Goal: Task Accomplishment & Management: Use online tool/utility

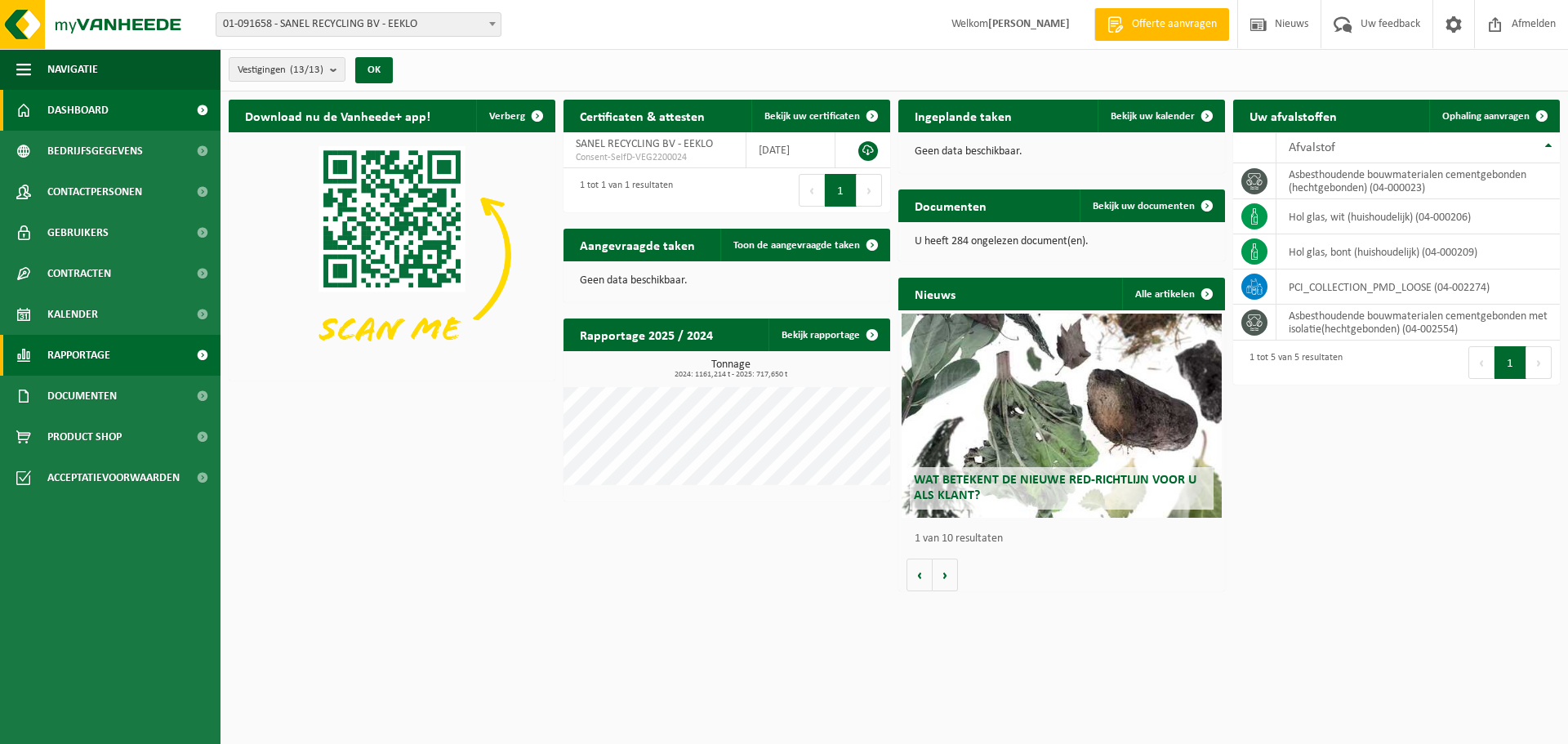
click at [101, 351] on span "Rapportage" at bounding box center [79, 355] width 63 height 41
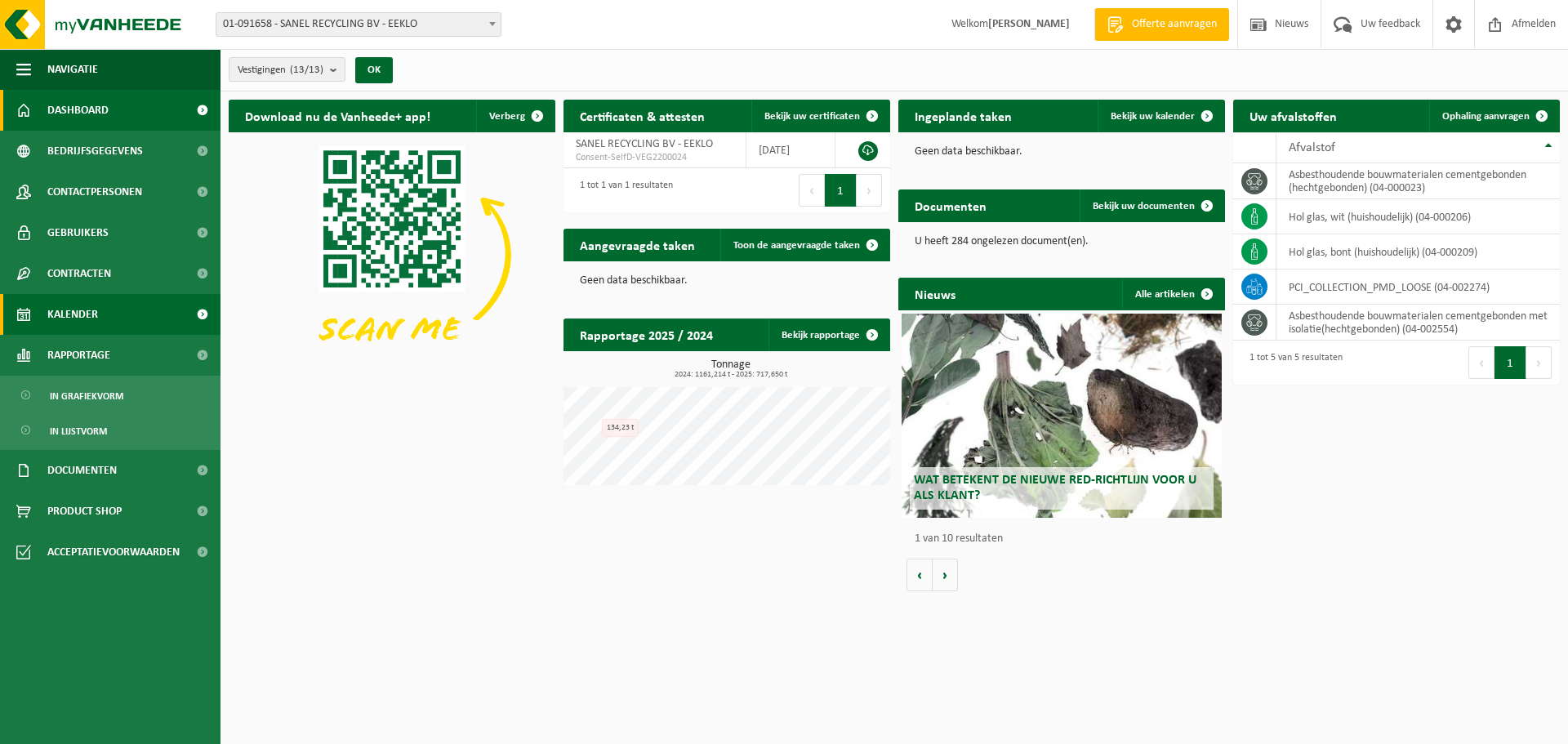
click at [87, 309] on span "Kalender" at bounding box center [73, 314] width 51 height 41
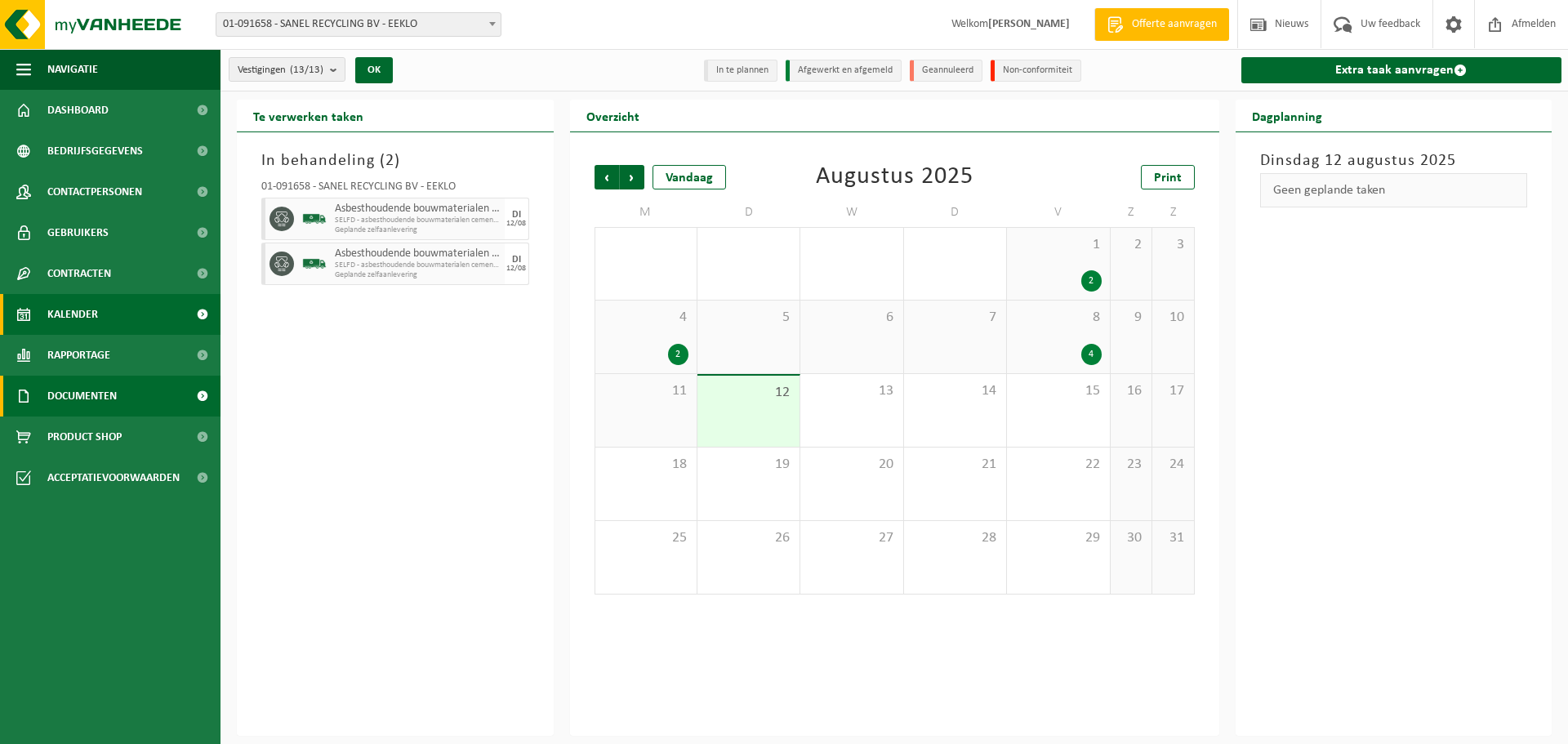
click at [82, 391] on span "Documenten" at bounding box center [82, 396] width 69 height 41
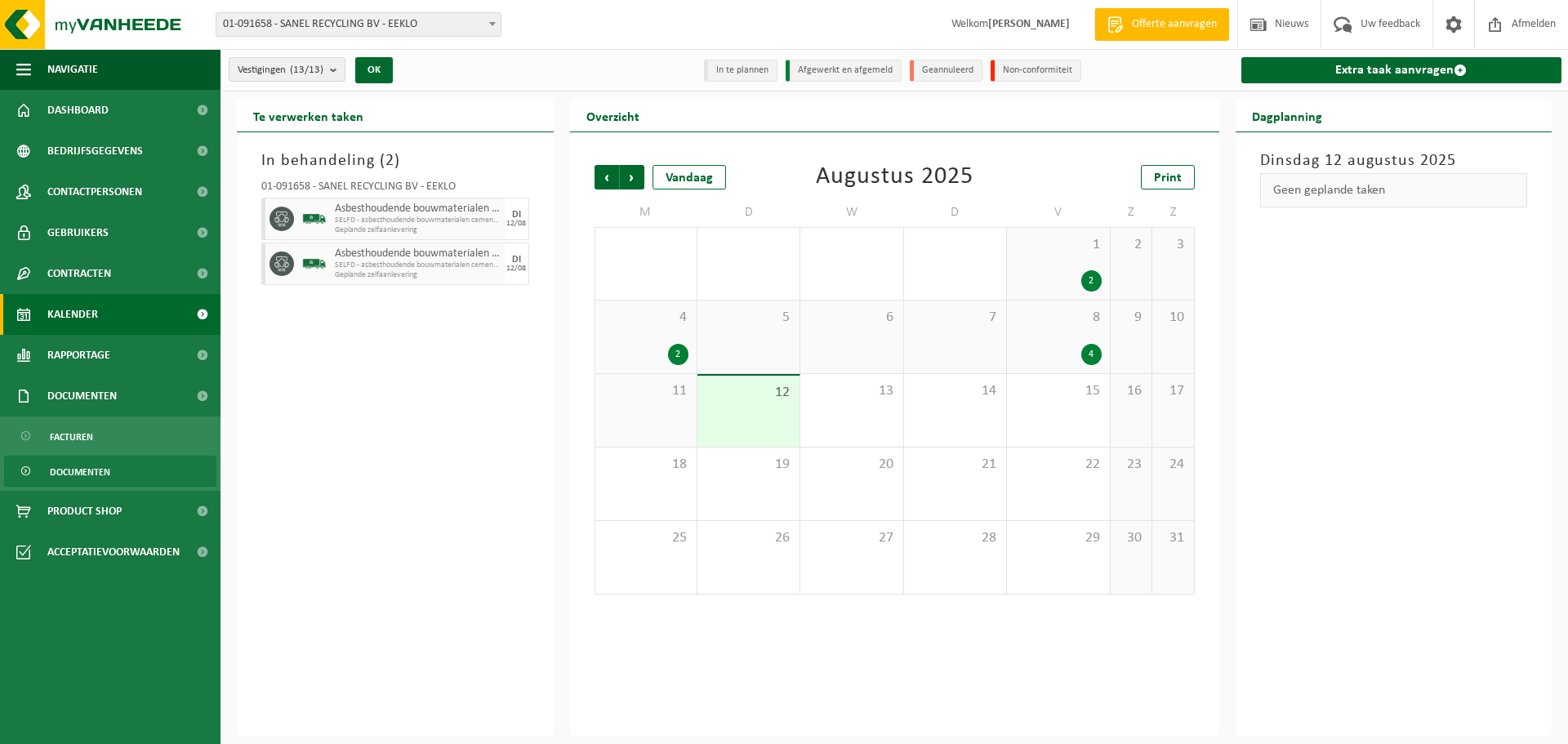
click at [74, 468] on span "Documenten" at bounding box center [80, 471] width 61 height 31
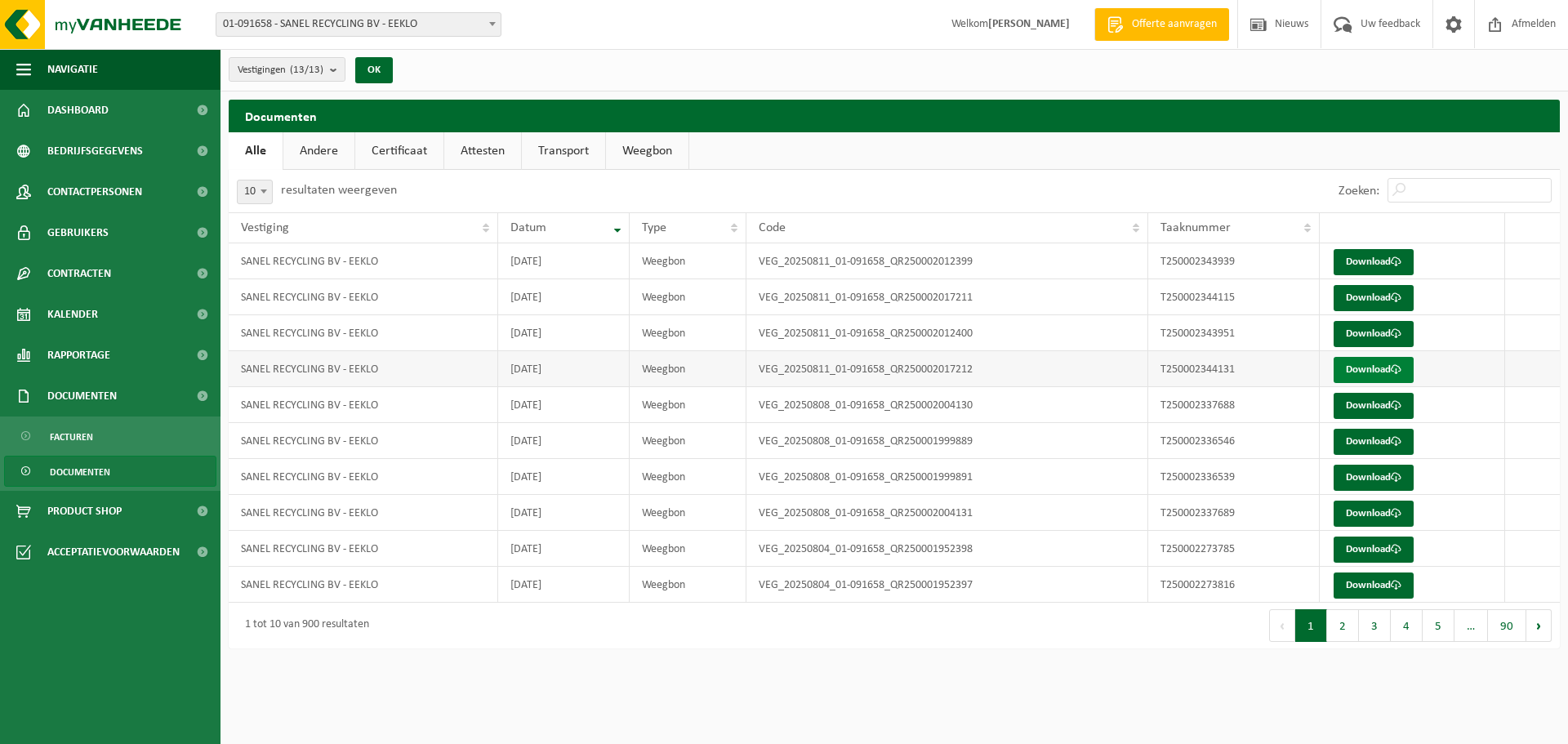
click at [1370, 373] on link "Download" at bounding box center [1372, 370] width 80 height 26
click at [1394, 339] on span at bounding box center [1396, 333] width 11 height 11
click at [1393, 299] on span at bounding box center [1396, 297] width 11 height 11
click at [1375, 263] on link "Download" at bounding box center [1372, 262] width 80 height 26
click at [93, 311] on span "Kalender" at bounding box center [73, 314] width 51 height 41
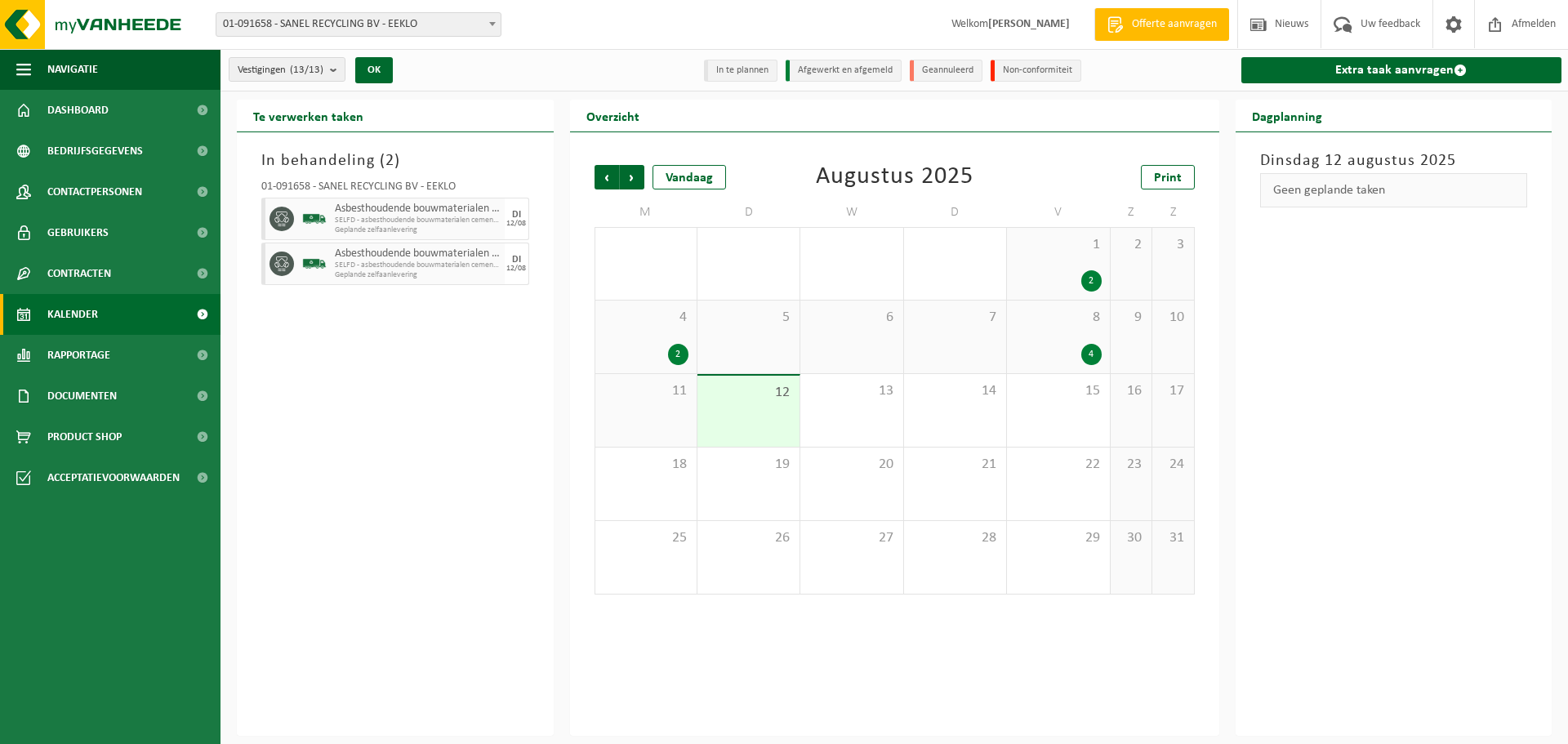
click at [769, 423] on div "12" at bounding box center [748, 411] width 102 height 71
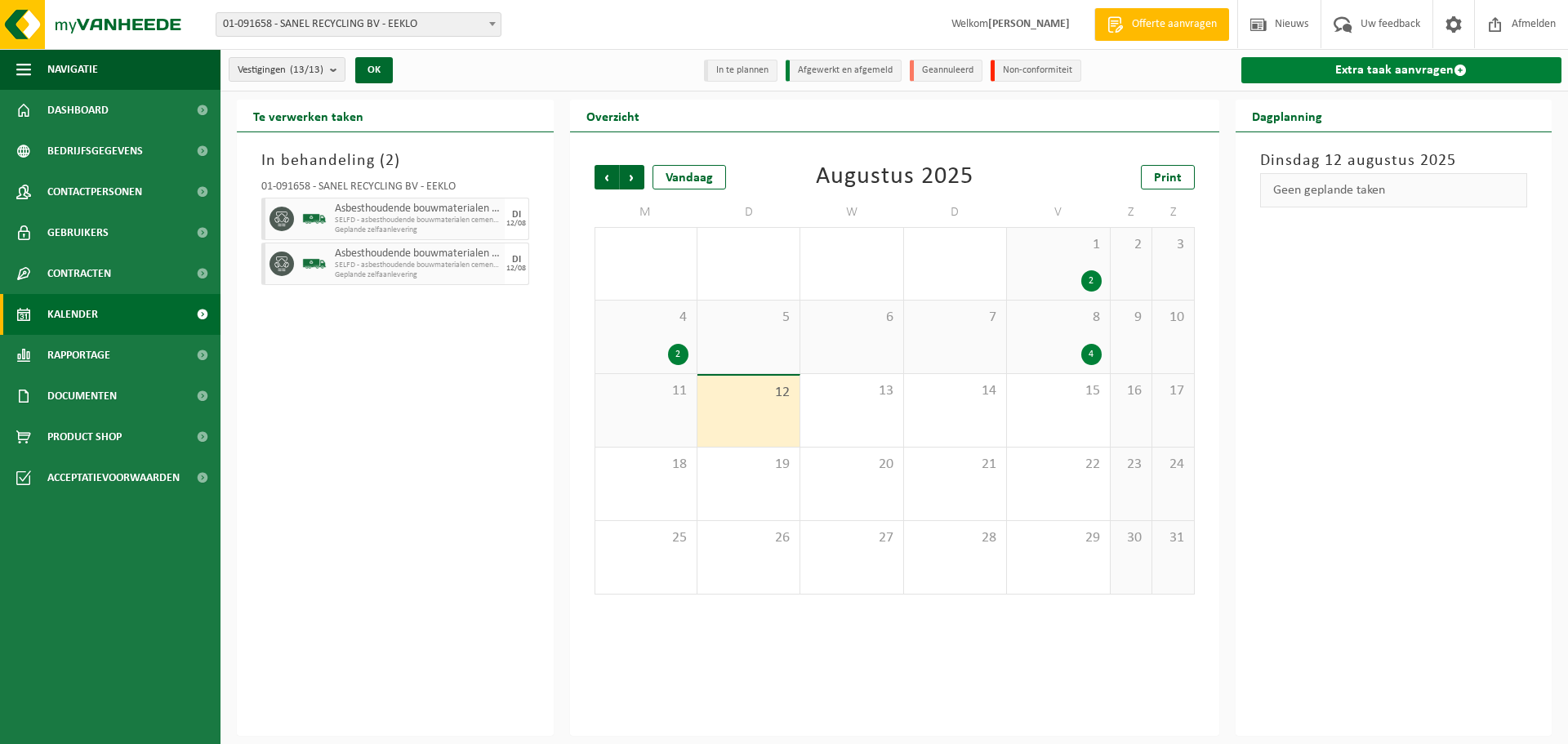
click at [1393, 70] on link "Extra taak aanvragen" at bounding box center [1401, 70] width 321 height 26
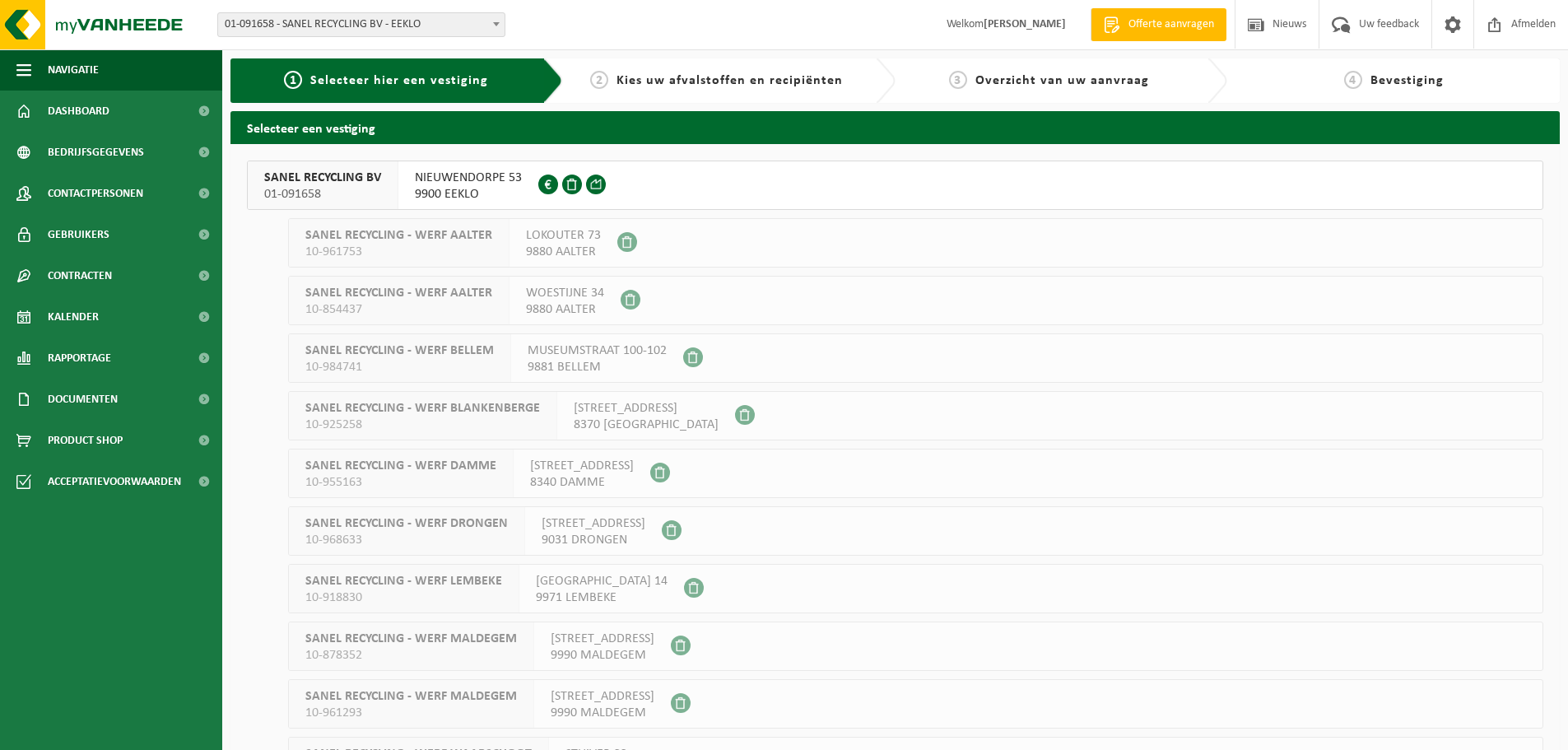
click at [338, 183] on span "SANEL RECYCLING BV" at bounding box center [323, 178] width 117 height 17
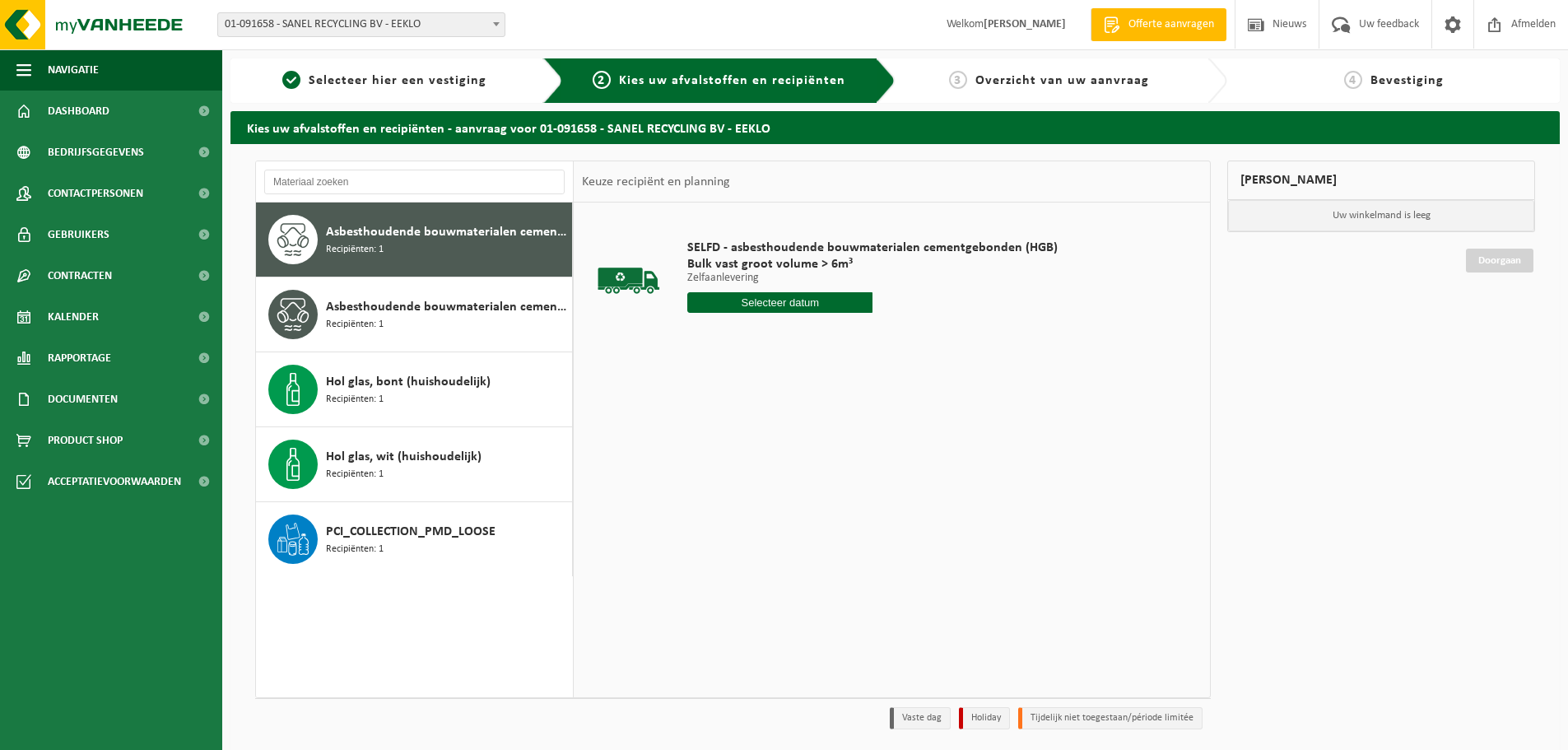
click at [433, 248] on div "Asbesthoudende bouwmaterialen cementgebonden (hechtgebonden) Recipiënten: 1" at bounding box center [447, 240] width 242 height 50
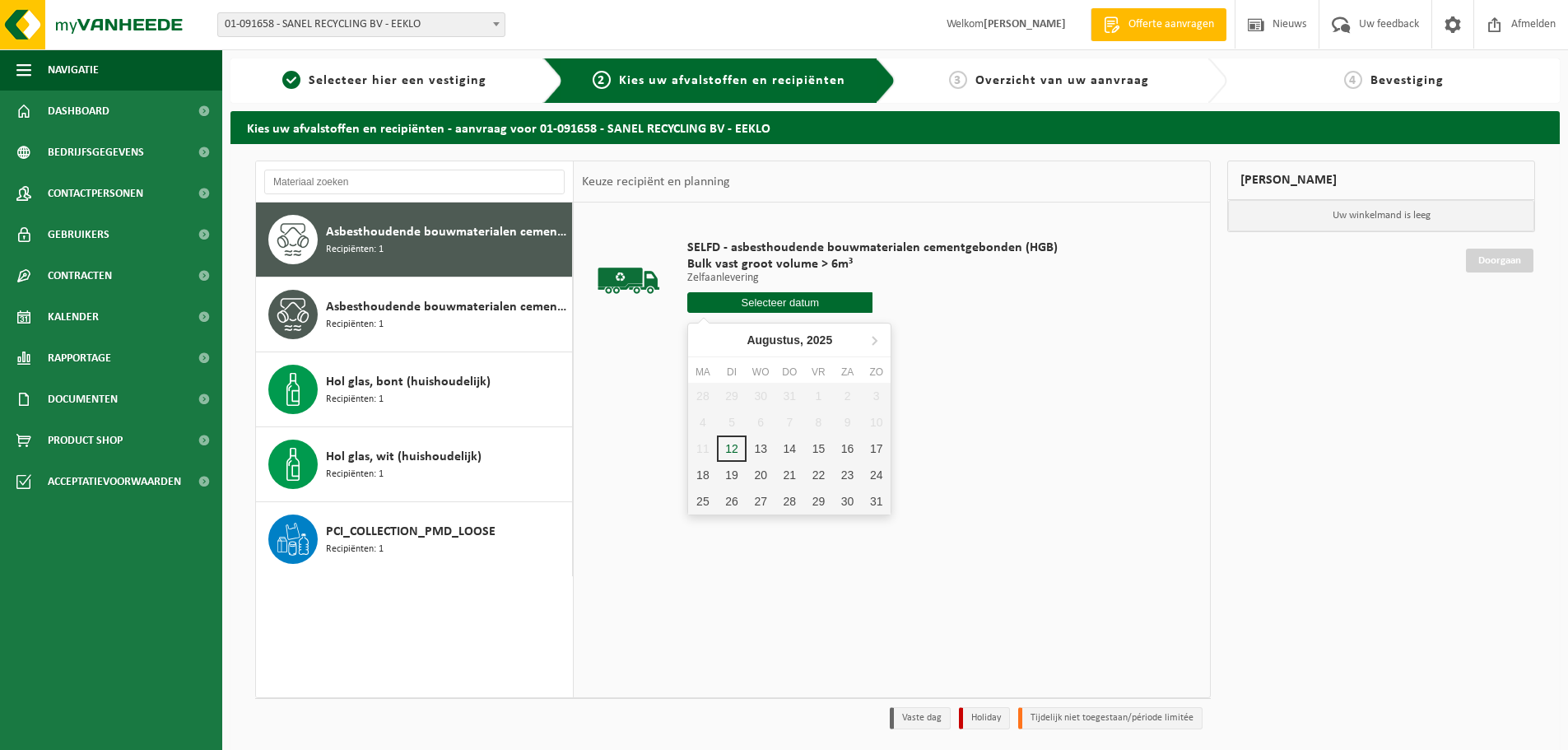
click at [756, 302] on input "text" at bounding box center [779, 302] width 185 height 20
click at [735, 449] on div "12" at bounding box center [731, 449] width 29 height 27
type input "Van 2025-08-12"
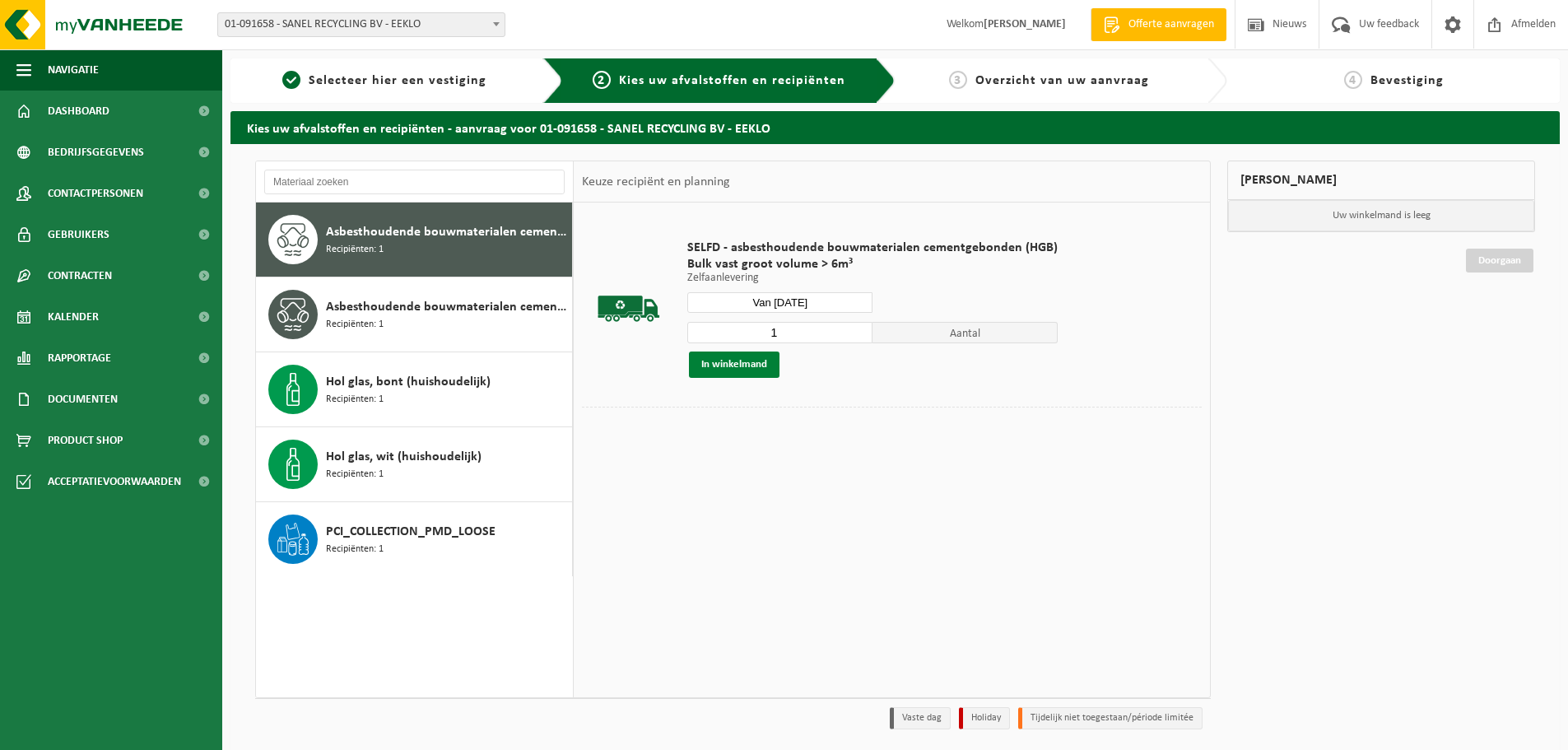
click at [732, 371] on button "In winkelmand" at bounding box center [734, 365] width 90 height 27
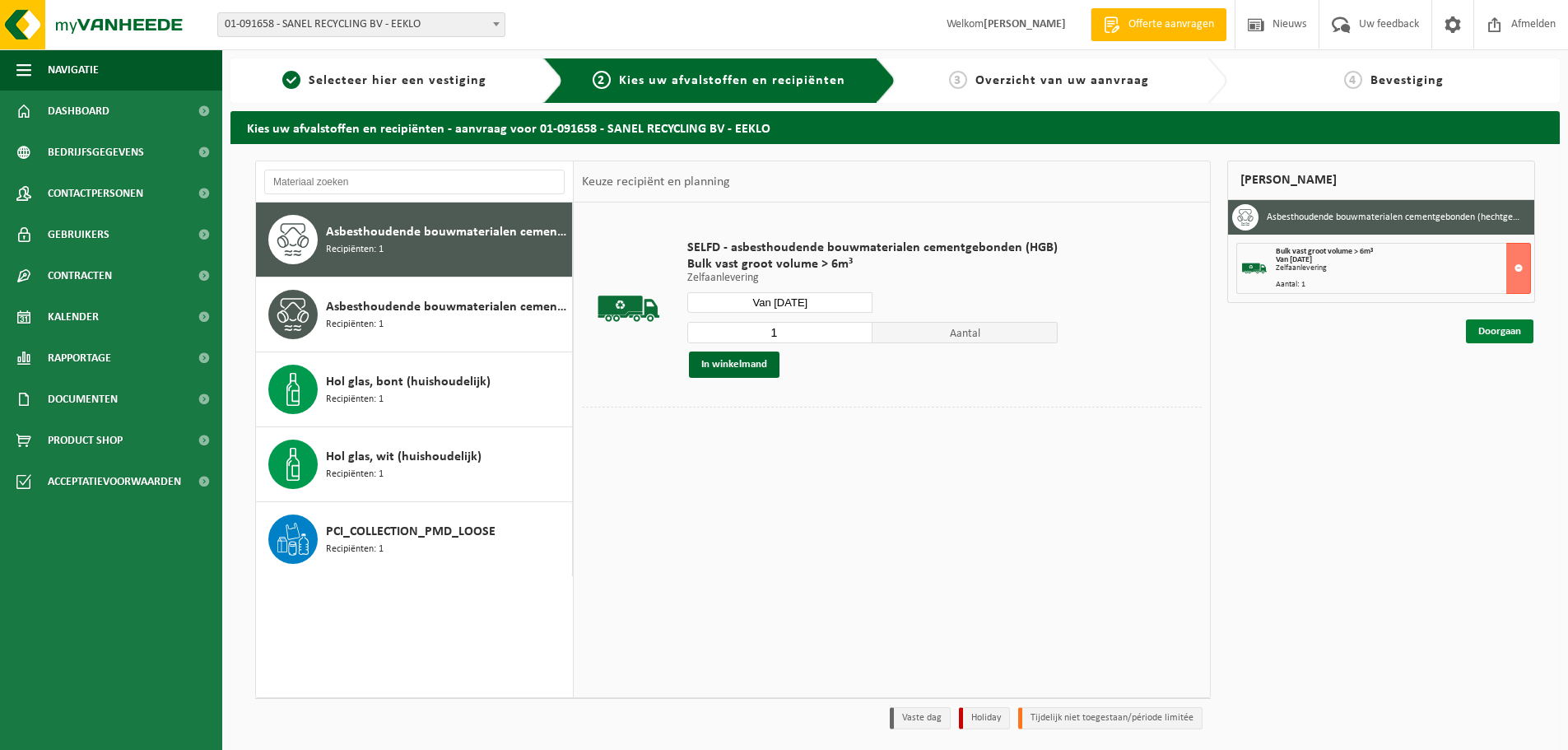
click at [1521, 333] on link "Doorgaan" at bounding box center [1499, 331] width 67 height 24
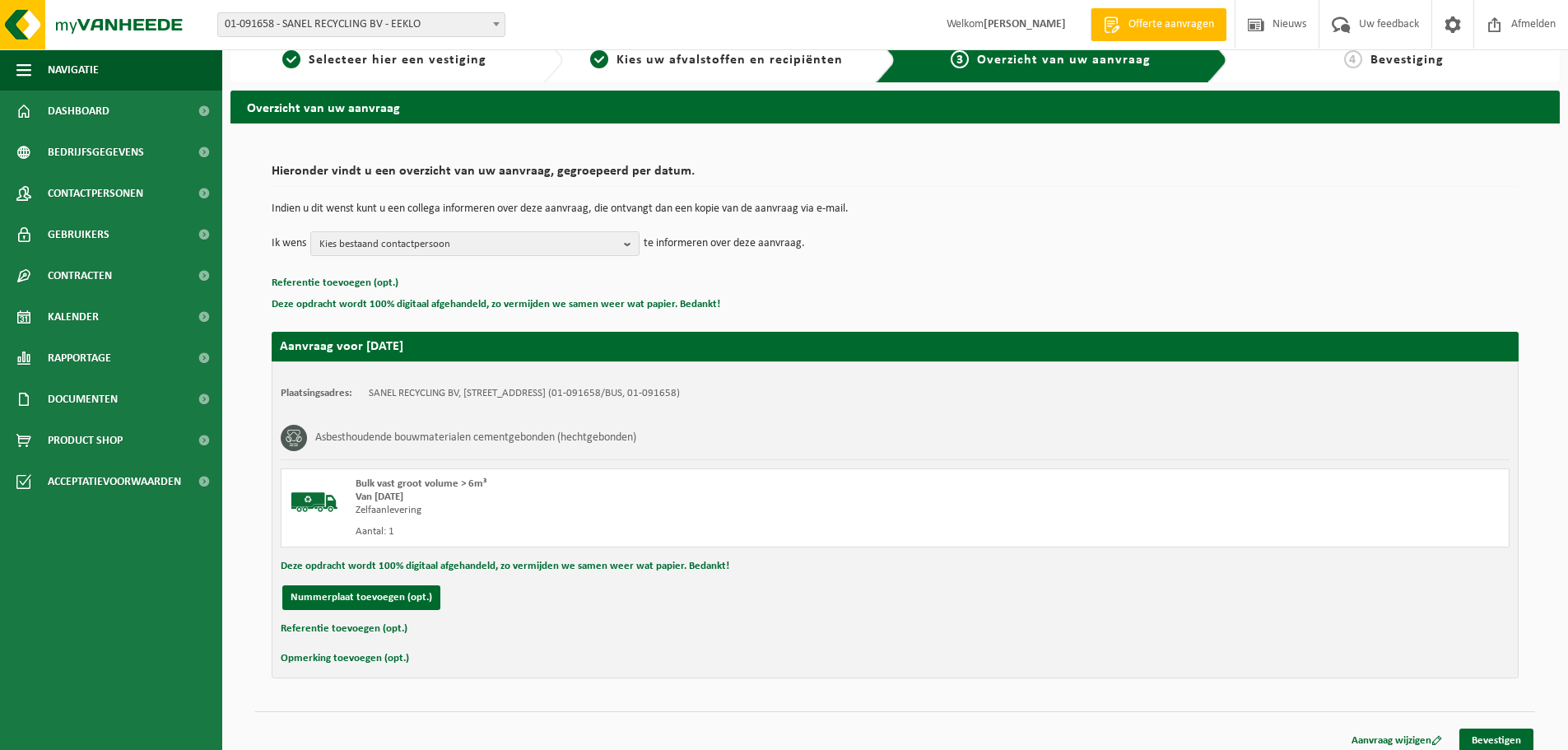
scroll to position [32, 0]
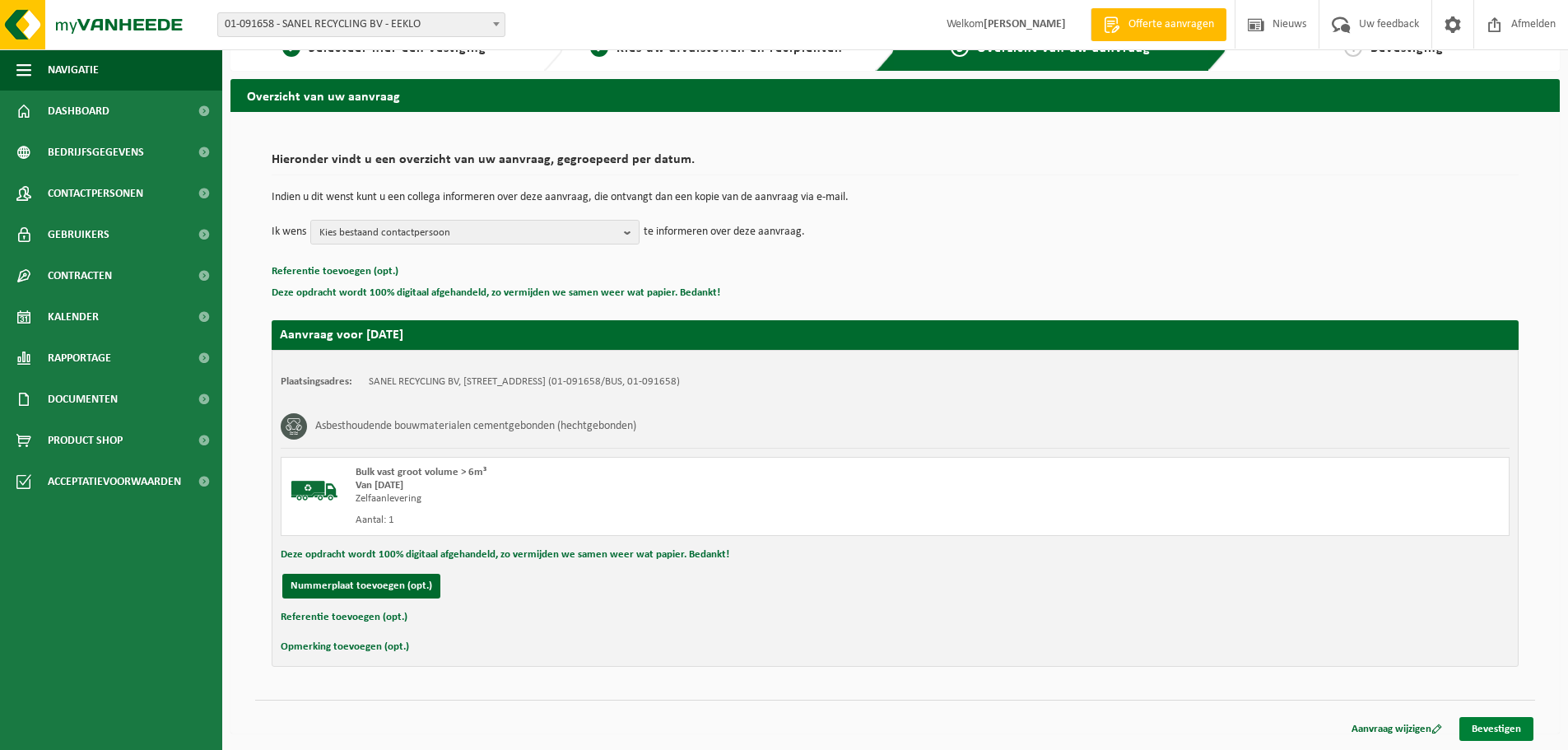
click at [1488, 731] on link "Bevestigen" at bounding box center [1496, 729] width 74 height 24
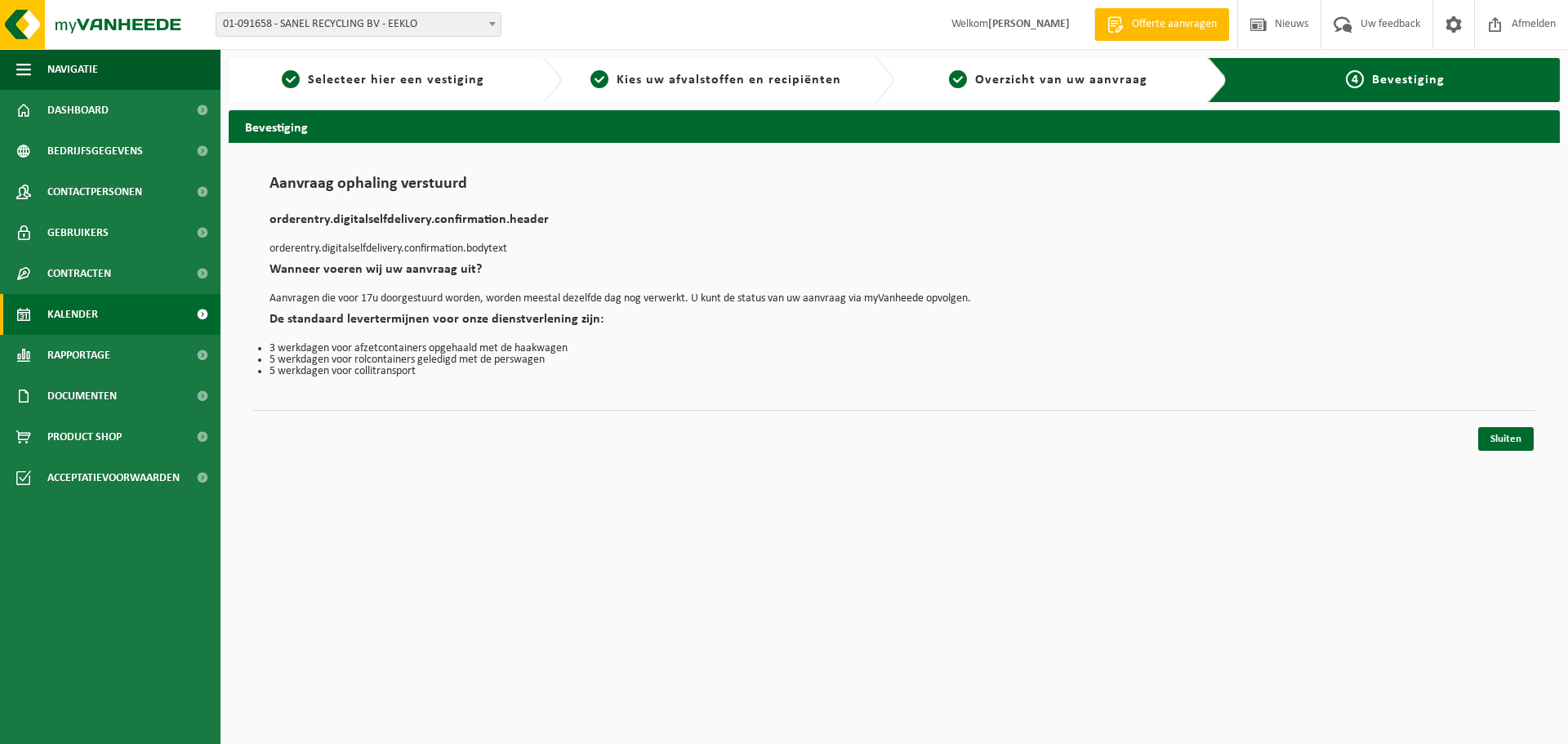
click at [81, 316] on span "Kalender" at bounding box center [73, 314] width 51 height 41
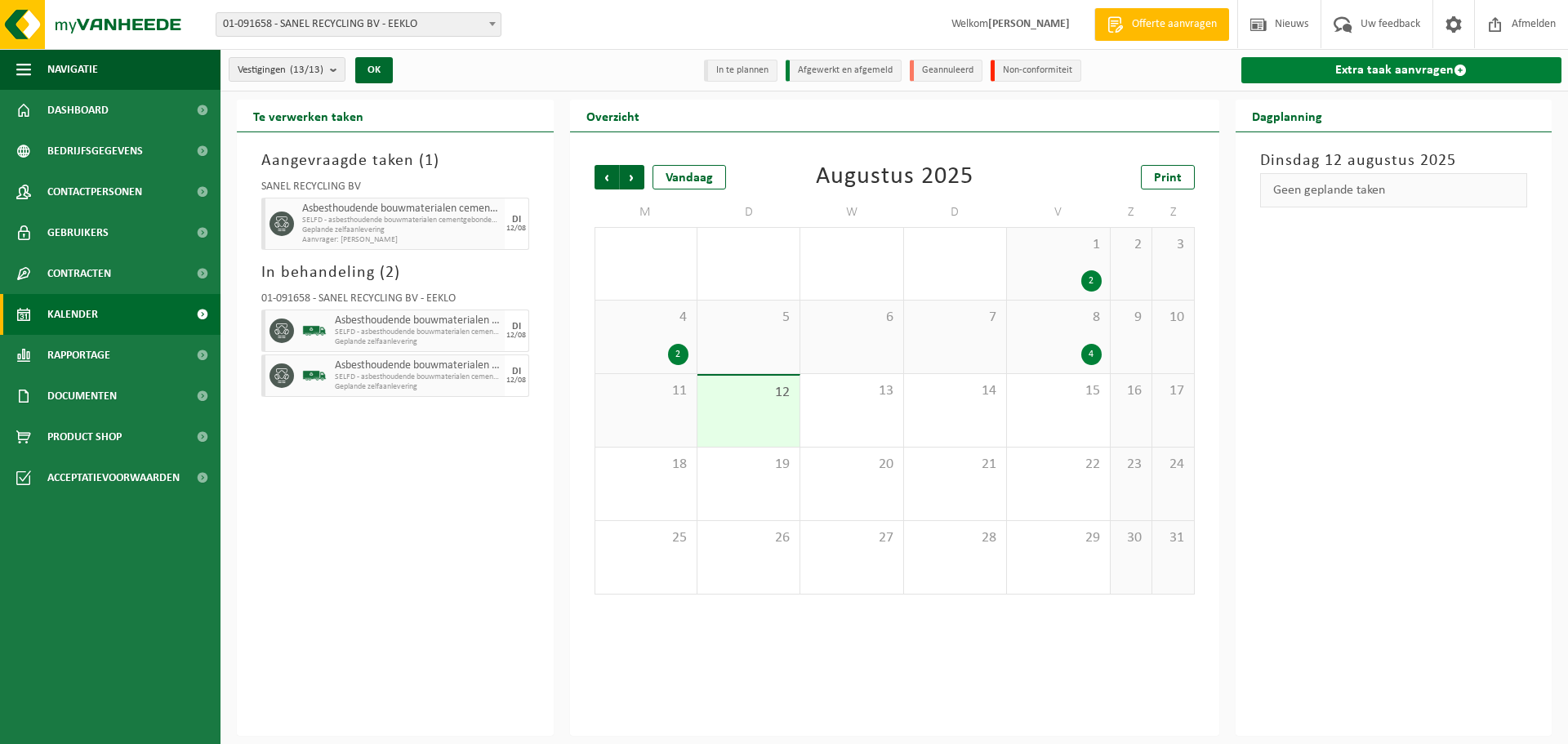
click at [1426, 68] on link "Extra taak aanvragen" at bounding box center [1401, 70] width 321 height 26
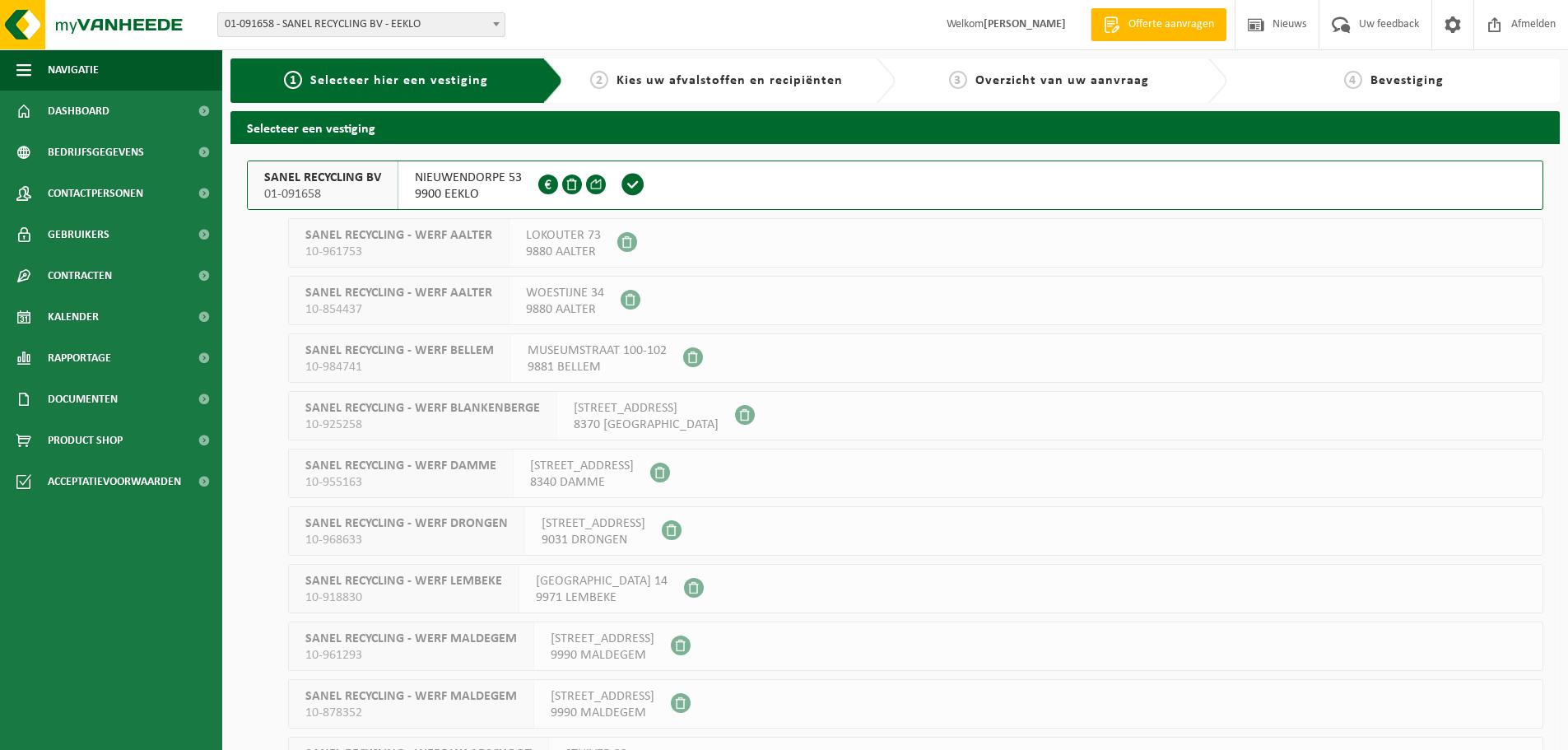
click at [354, 185] on span "SANEL RECYCLING BV" at bounding box center [323, 178] width 117 height 17
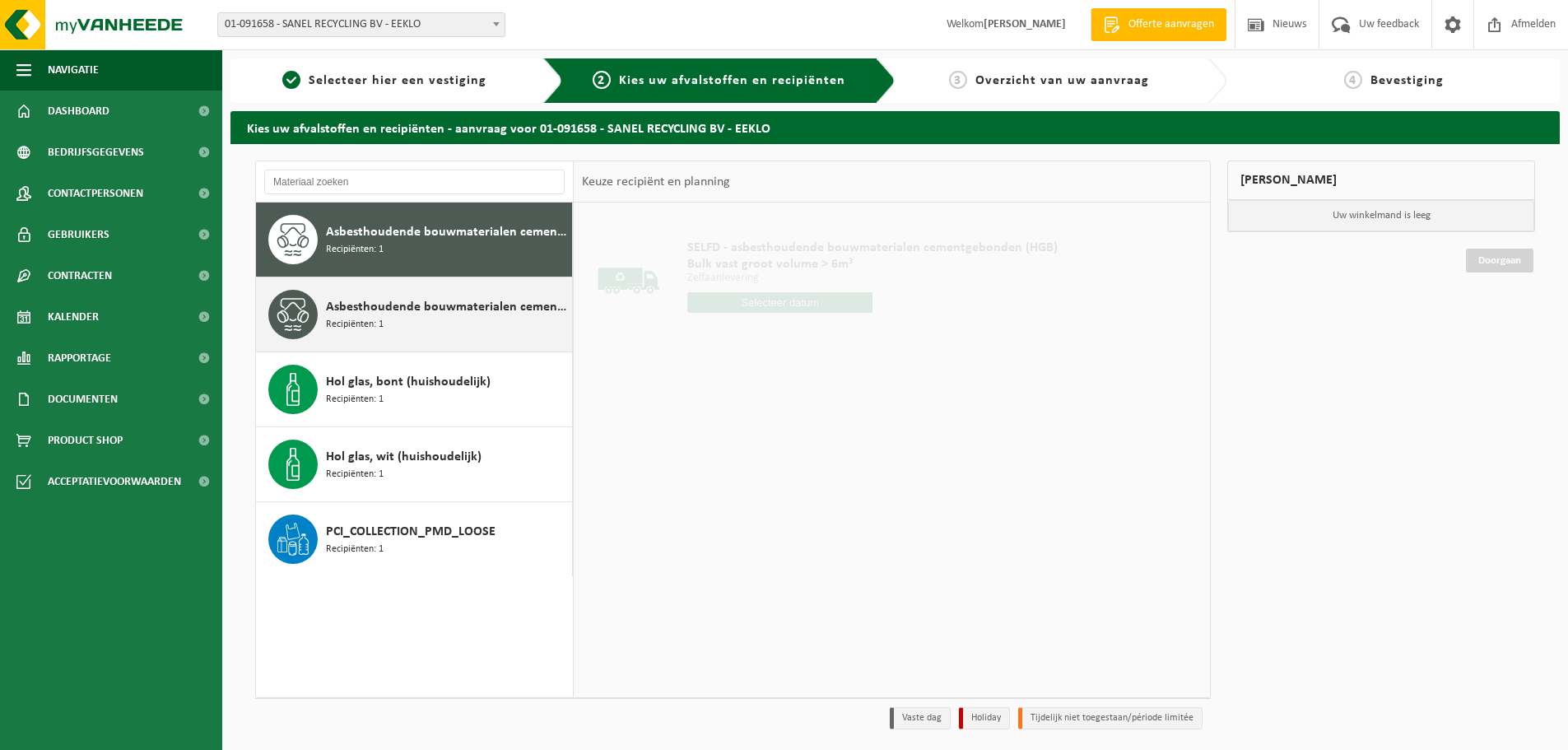
click at [369, 318] on span "Recipiënten: 1" at bounding box center [354, 325] width 57 height 16
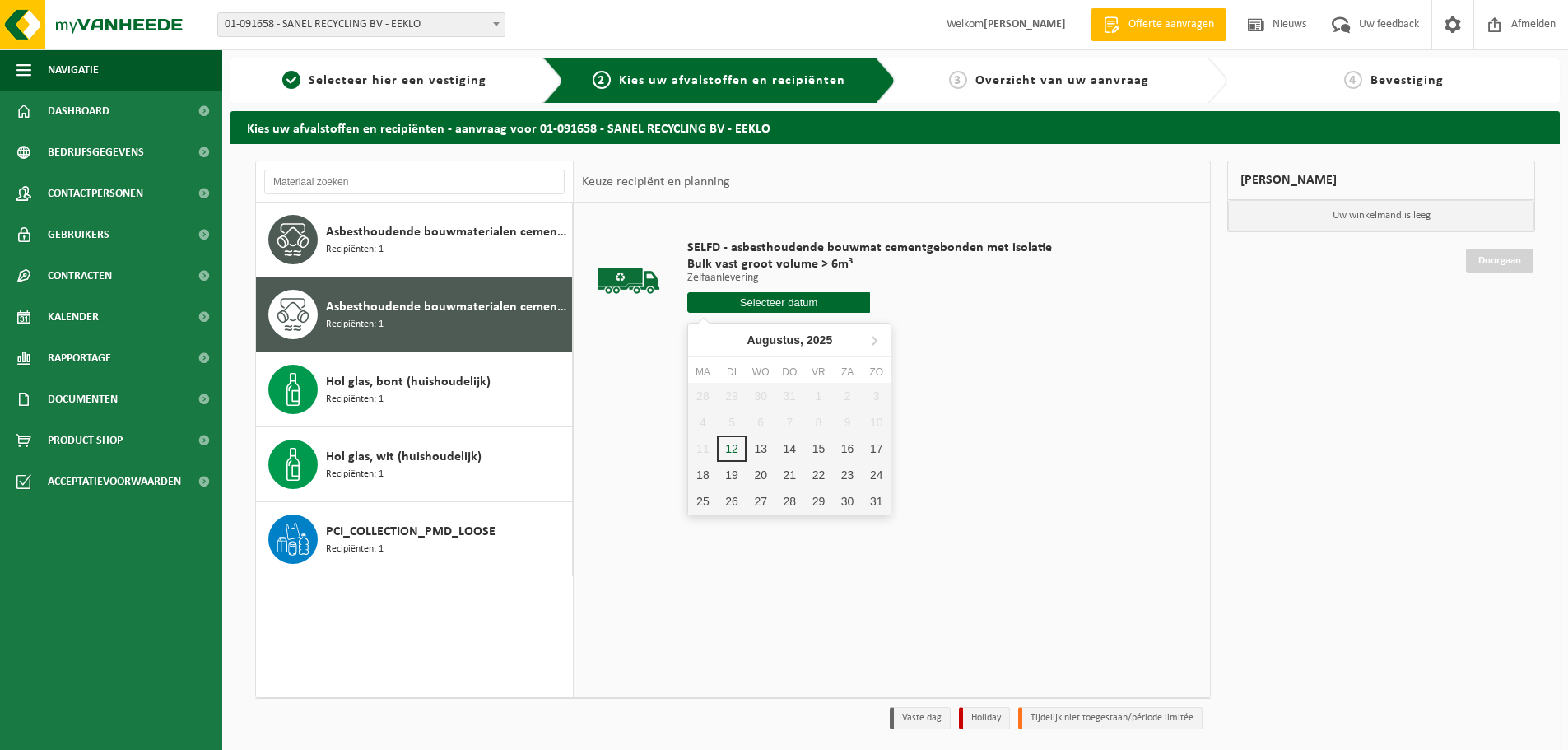
click at [764, 302] on input "text" at bounding box center [778, 302] width 183 height 20
click at [727, 448] on div "12" at bounding box center [731, 449] width 29 height 27
type input "Van [DATE]"
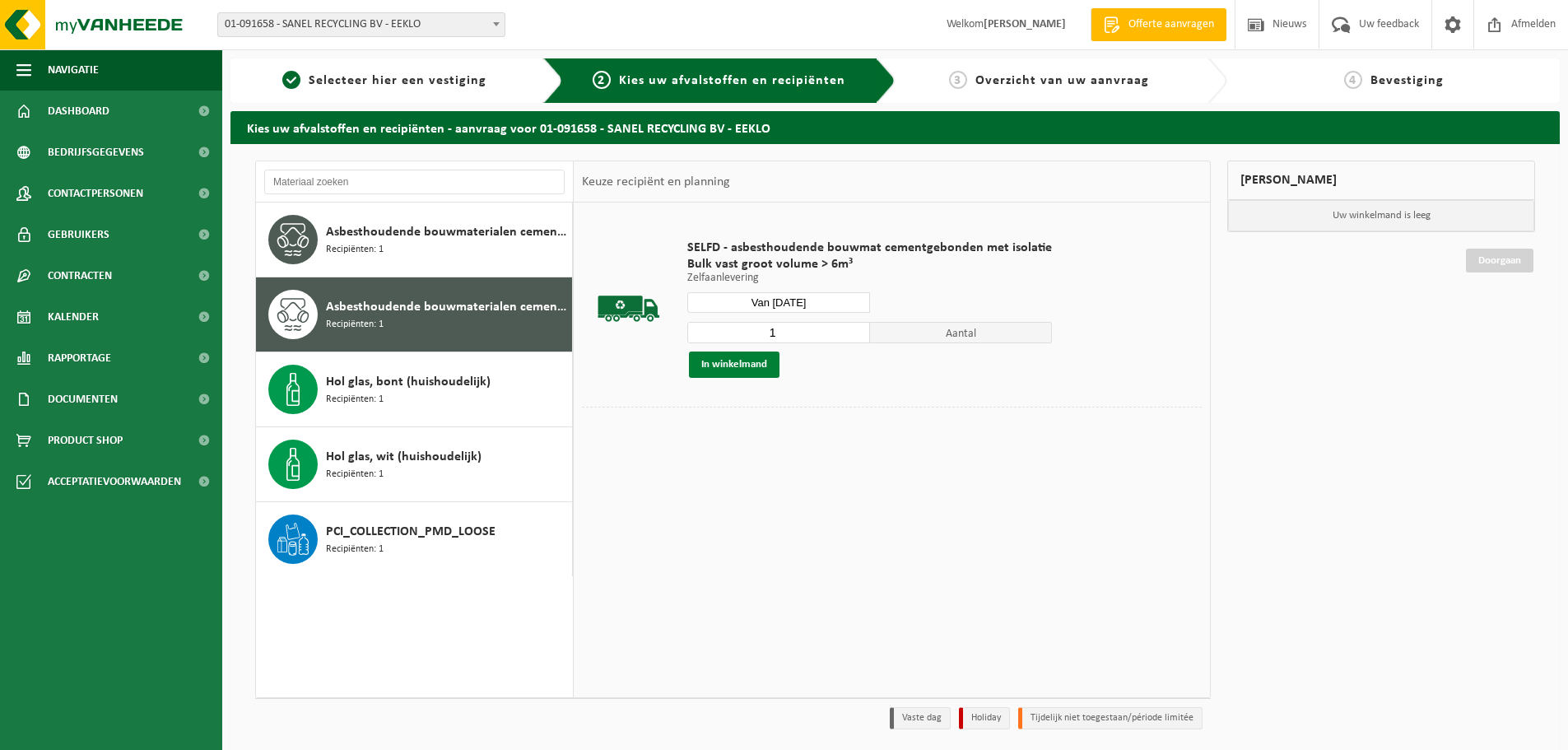
click at [758, 368] on button "In winkelmand" at bounding box center [734, 365] width 90 height 27
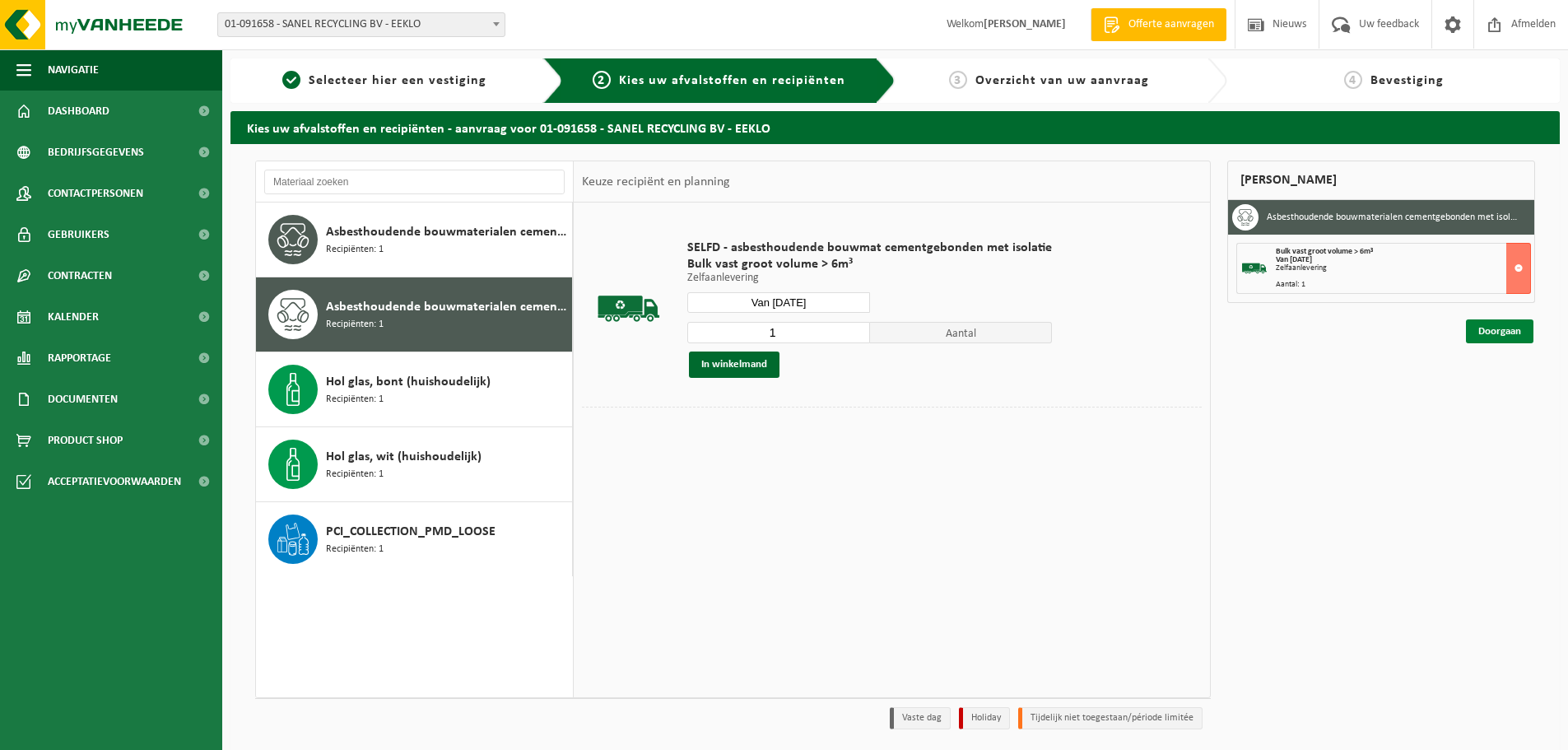
click at [1506, 330] on link "Doorgaan" at bounding box center [1499, 331] width 67 height 24
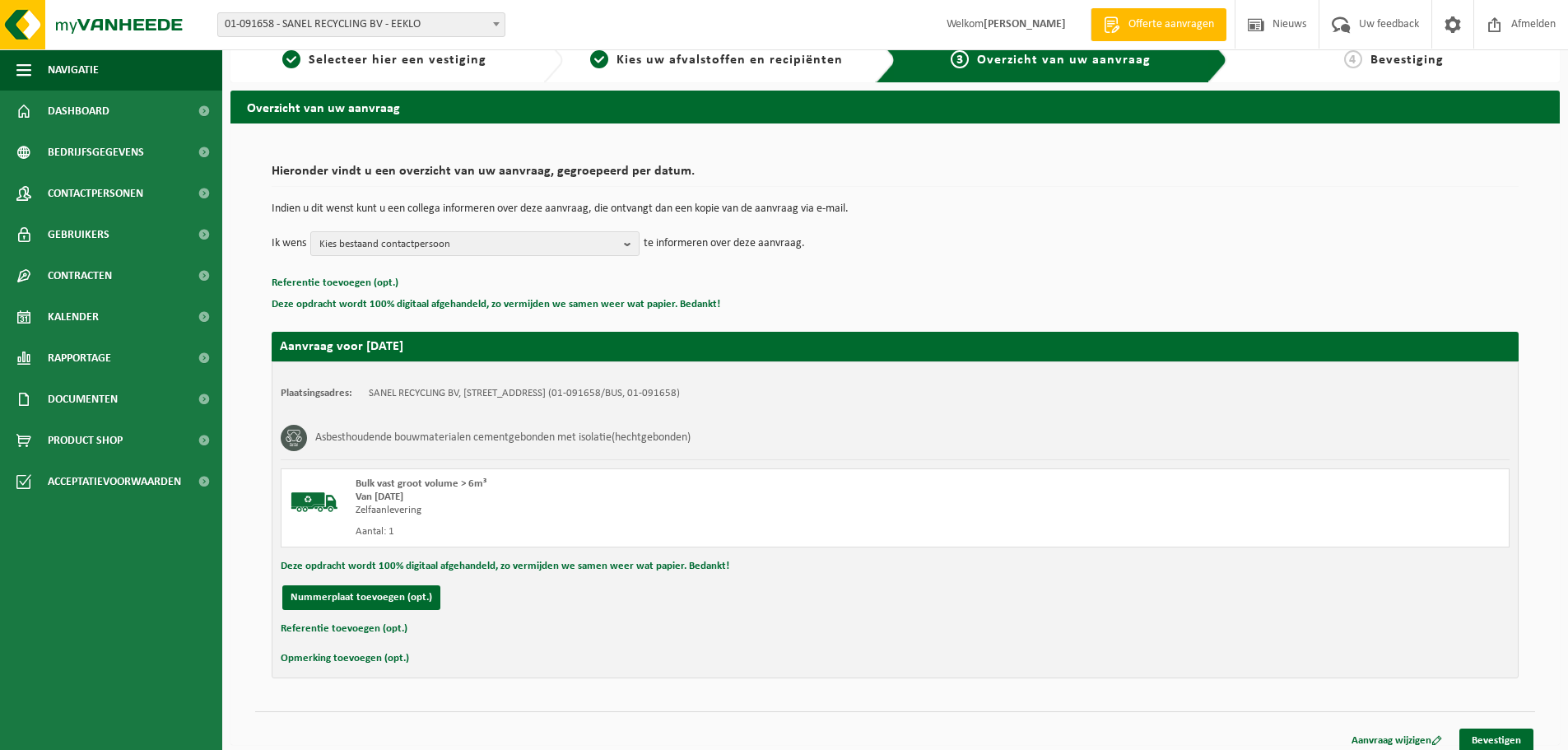
scroll to position [32, 0]
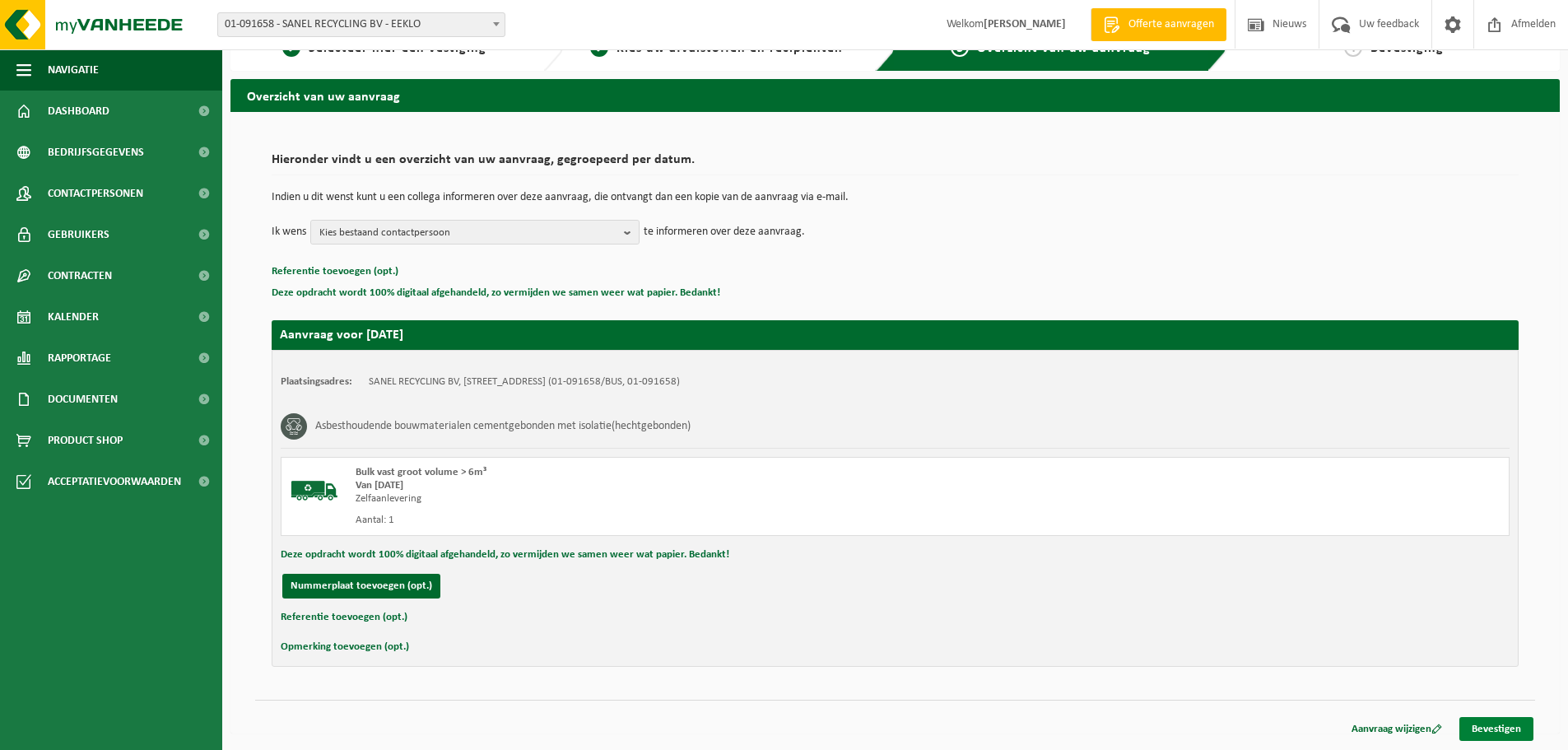
click at [1496, 733] on link "Bevestigen" at bounding box center [1496, 729] width 74 height 24
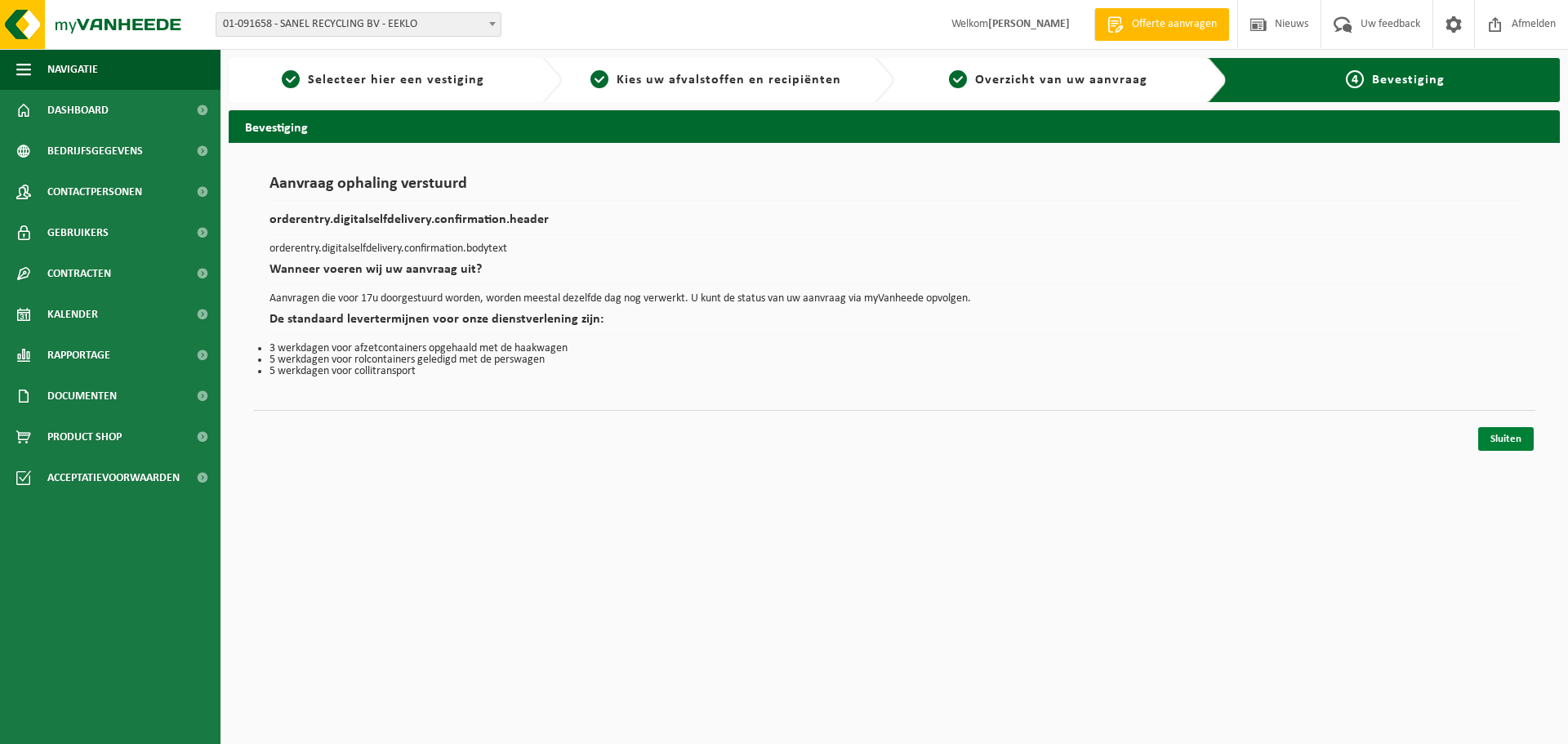
click at [1521, 435] on link "Sluiten" at bounding box center [1505, 439] width 55 height 24
